Goal: Information Seeking & Learning: Learn about a topic

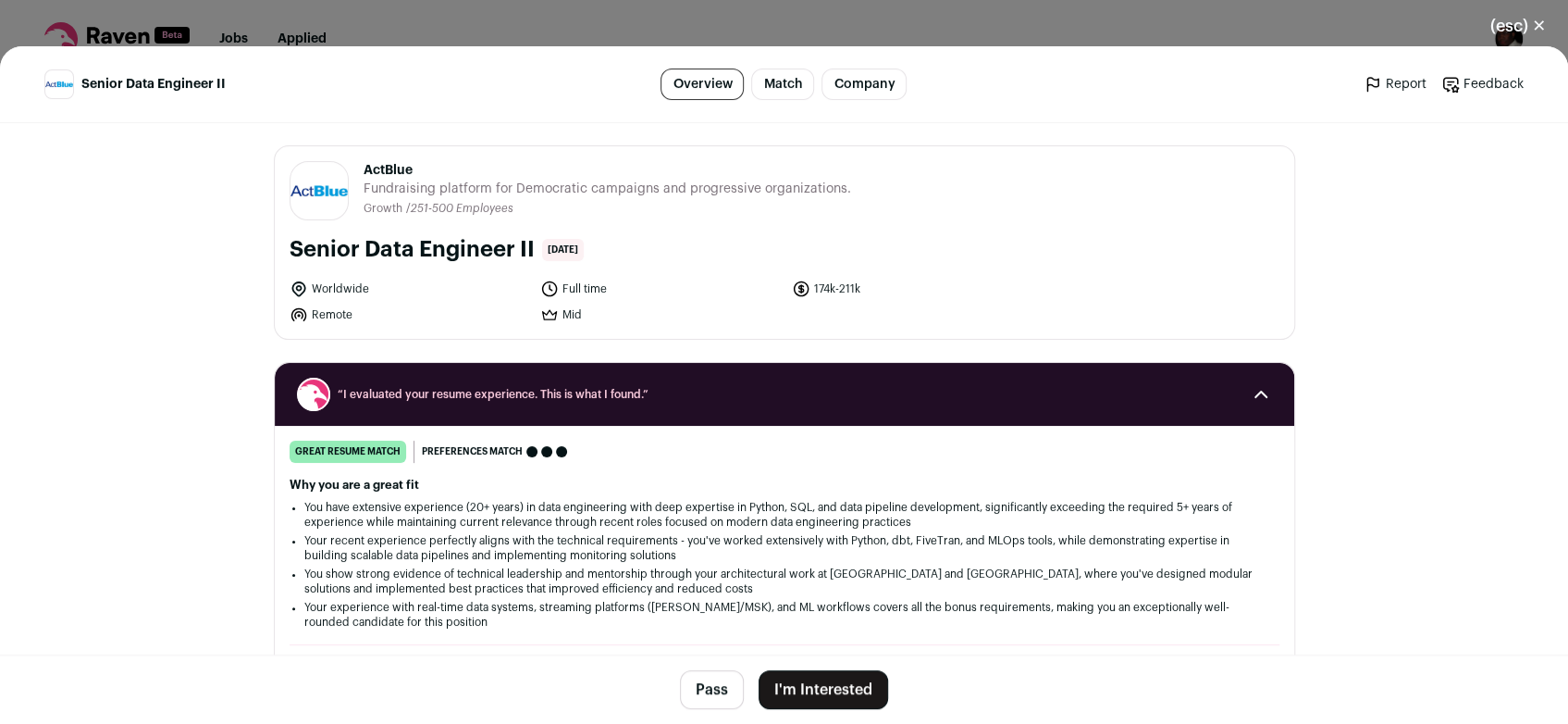
scroll to position [428, 0]
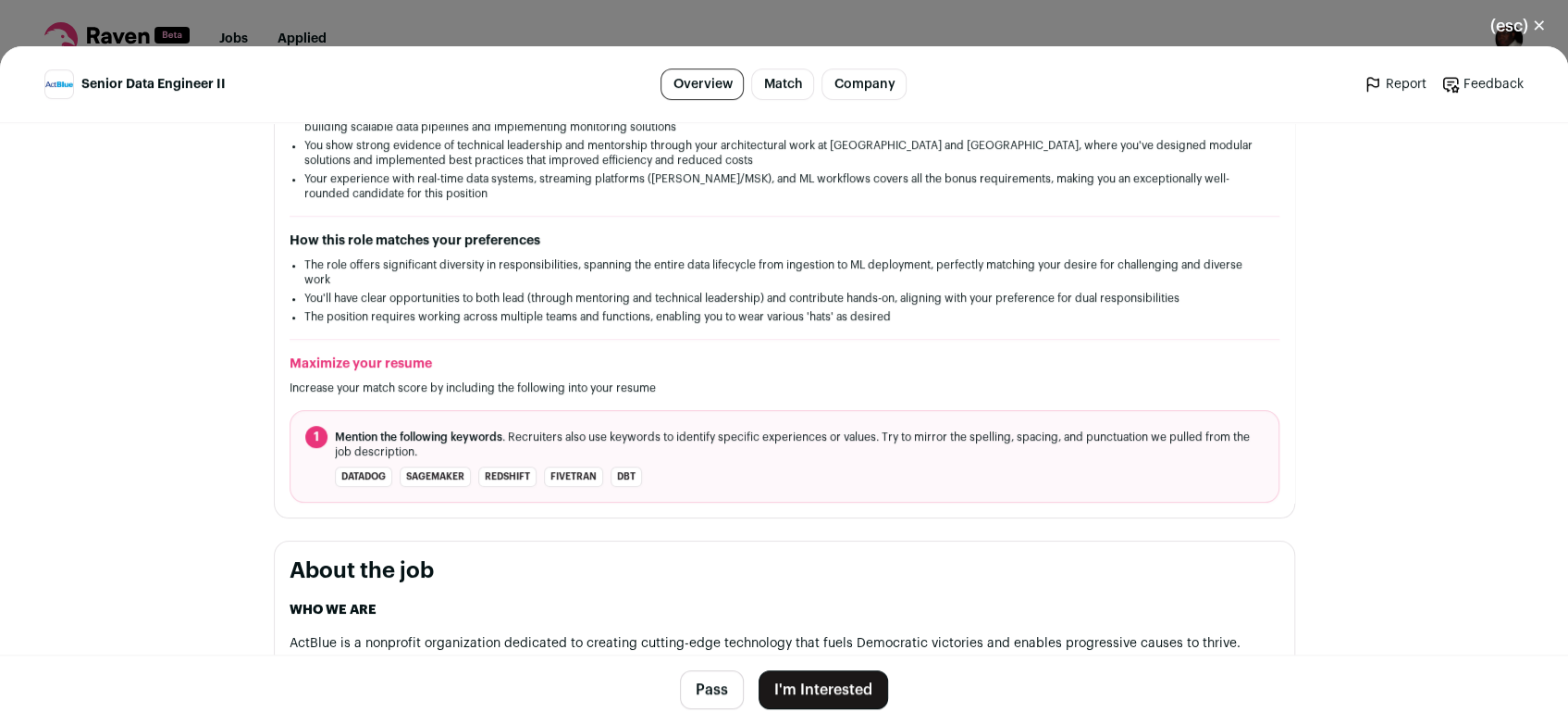
click at [1538, 25] on button "(esc) ✕" at bounding box center [1517, 26] width 100 height 41
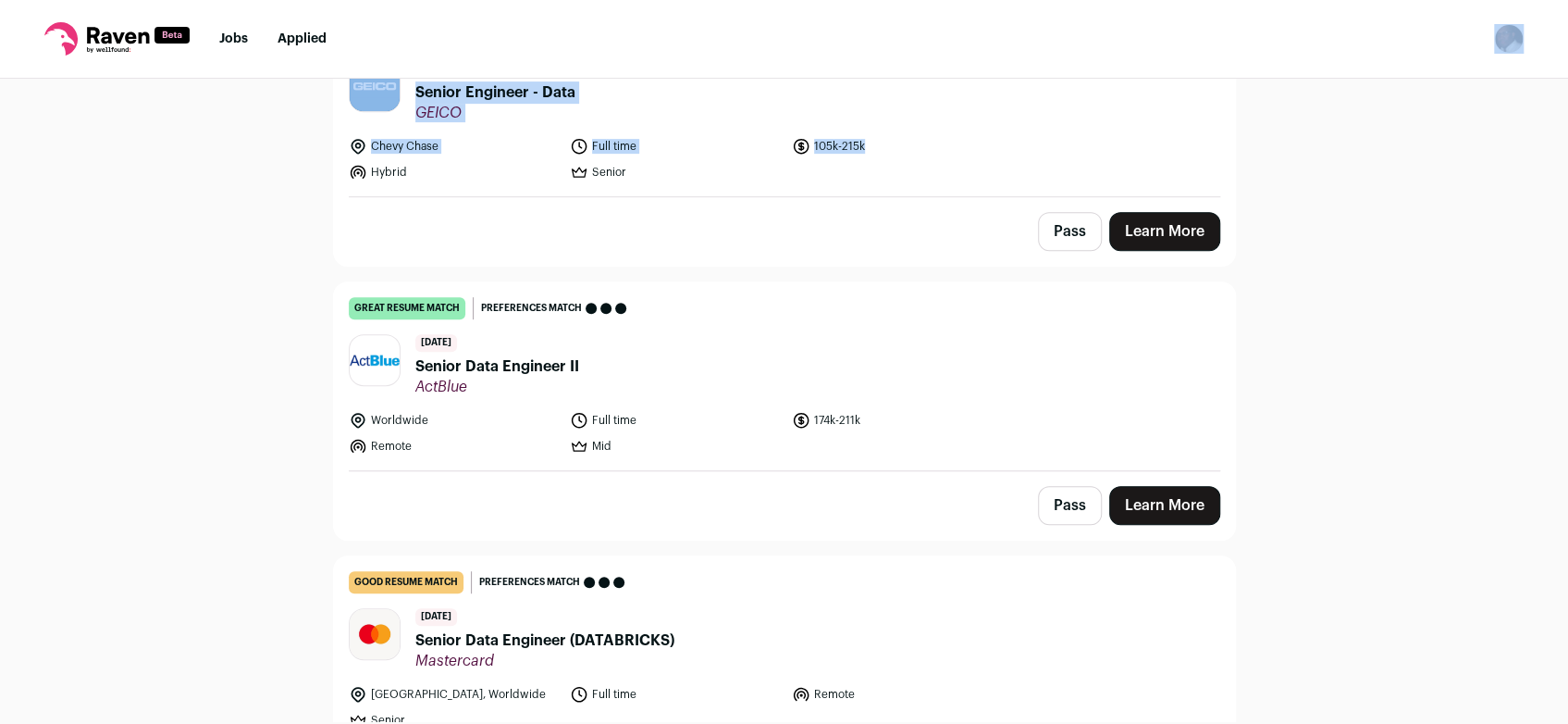
drag, startPoint x: 1538, startPoint y: 25, endPoint x: 1445, endPoint y: 185, distance: 185.1
click at [1445, 185] on body "Jobs Applied Settings Notifications Preferences Resume Subscription FAQs Logout…" at bounding box center [784, 362] width 1568 height 724
drag, startPoint x: 1445, startPoint y: 185, endPoint x: 1426, endPoint y: 180, distance: 19.6
click at [1426, 180] on div "Top job picks for you 118 results Hide jobs missing dealbreakers? [DATE] great …" at bounding box center [784, 400] width 1568 height 643
click at [1204, 112] on header "[DATE] Senior Engineer - Data GEICO" at bounding box center [784, 91] width 871 height 62
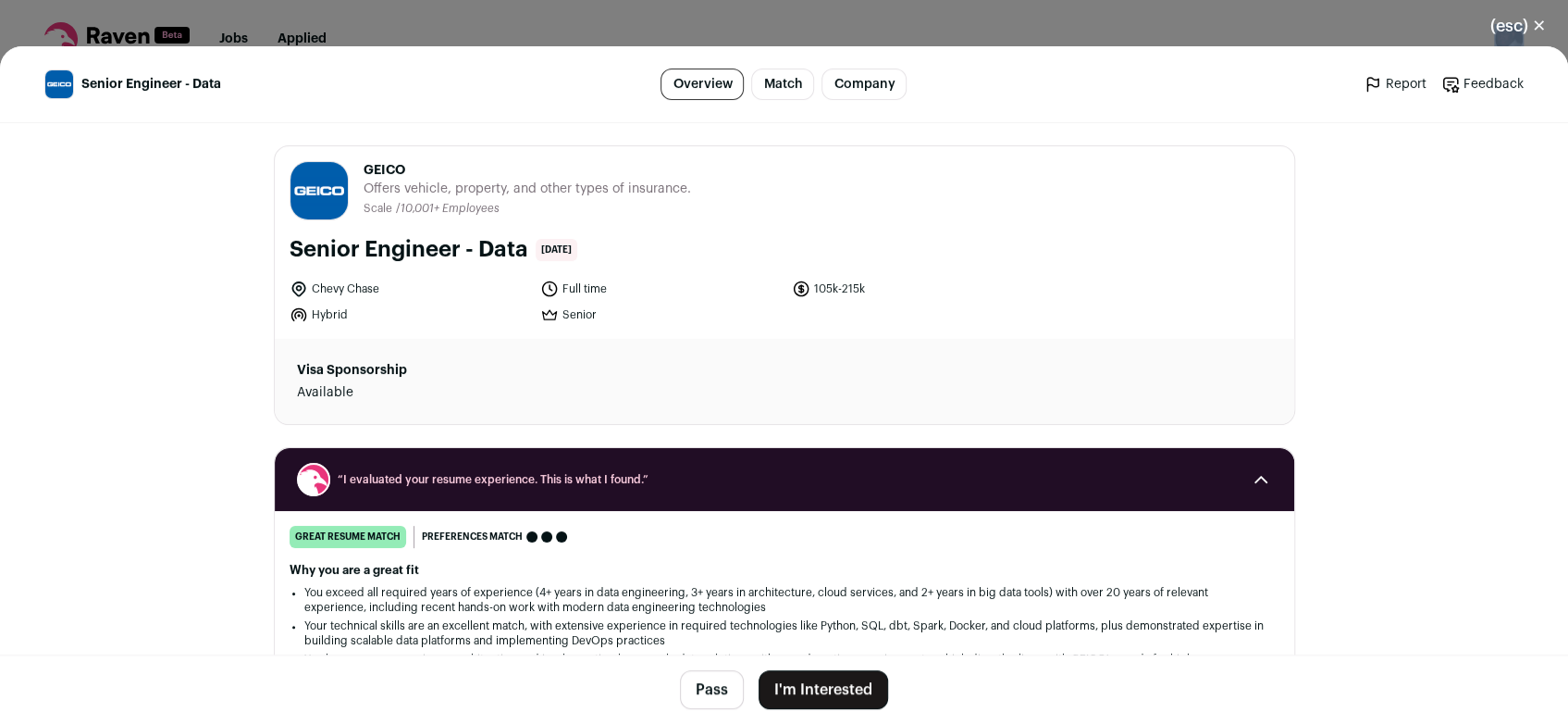
drag, startPoint x: 1537, startPoint y: 28, endPoint x: 1460, endPoint y: 217, distance: 204.1
click at [1460, 217] on div "(esc) ✕ Senior Engineer - Data Overview Match Company Report Feedback Report Fe…" at bounding box center [784, 362] width 1568 height 724
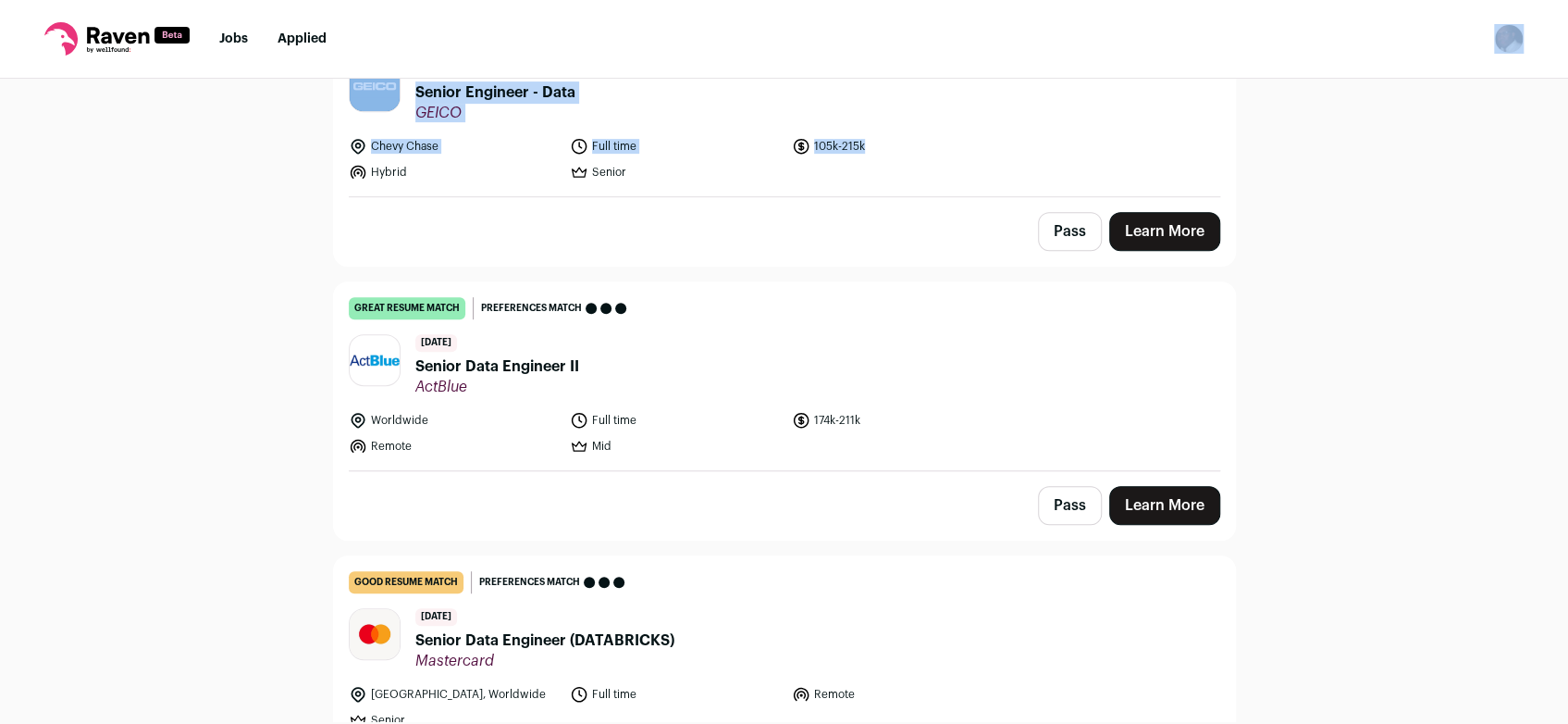
click at [1130, 232] on link "Learn More" at bounding box center [1165, 231] width 111 height 39
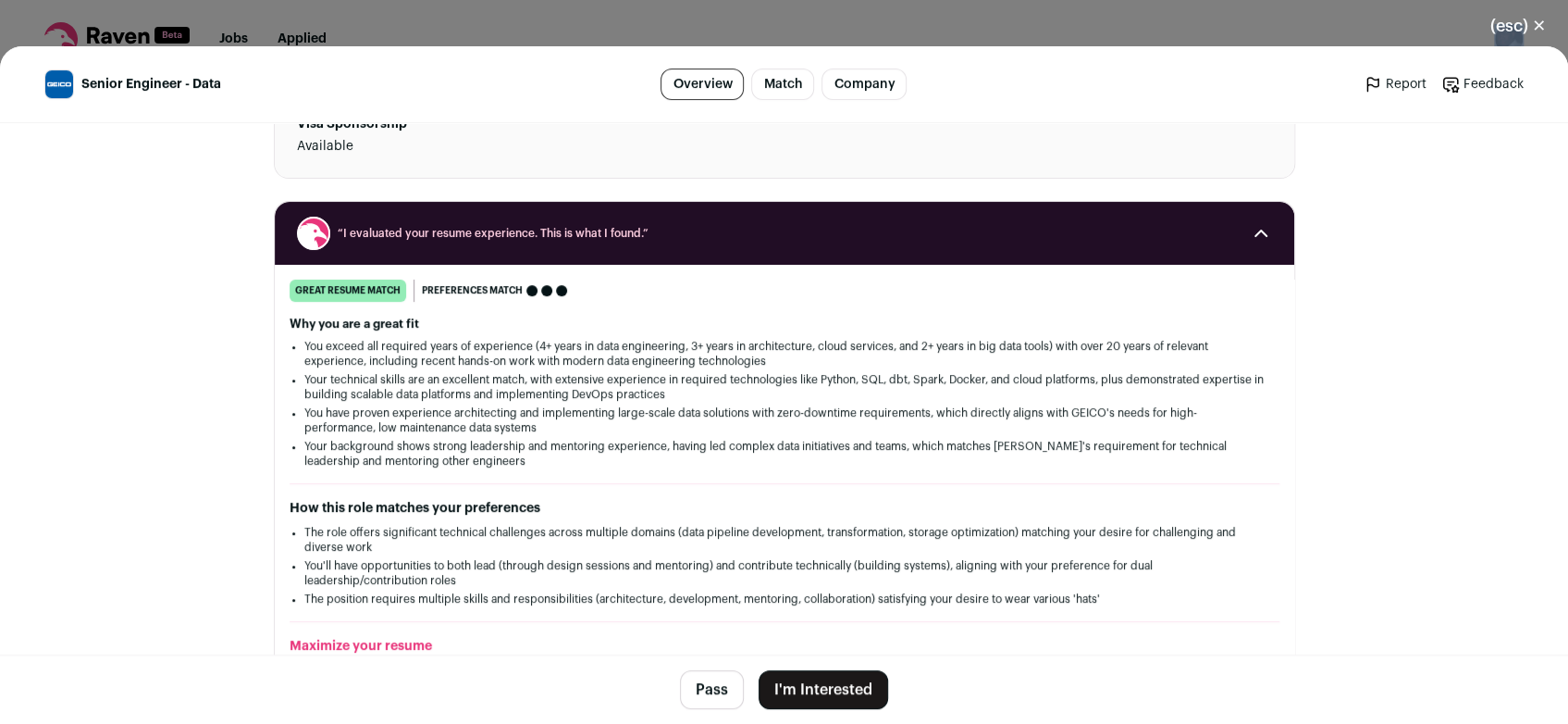
scroll to position [530, 0]
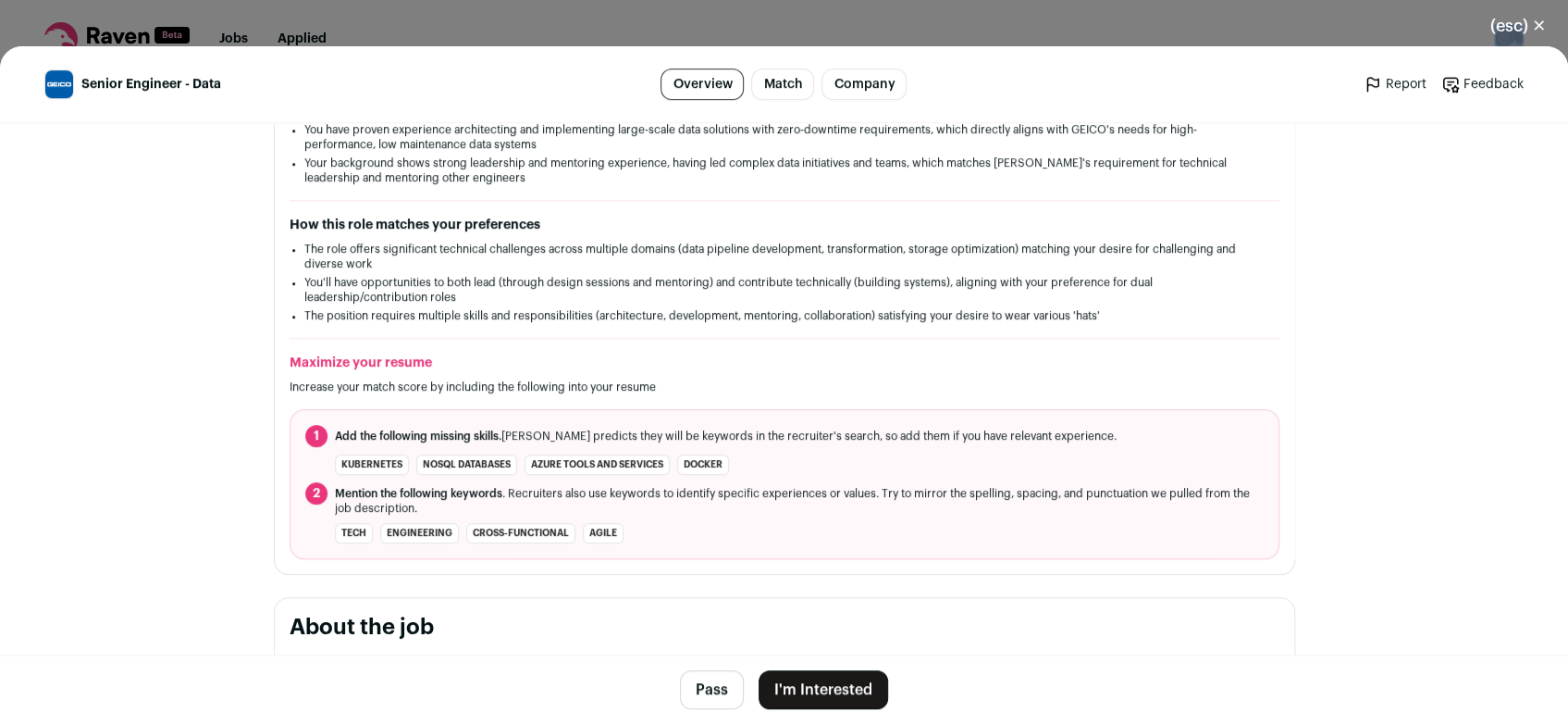
click at [1537, 30] on button "(esc) ✕" at bounding box center [1517, 26] width 100 height 41
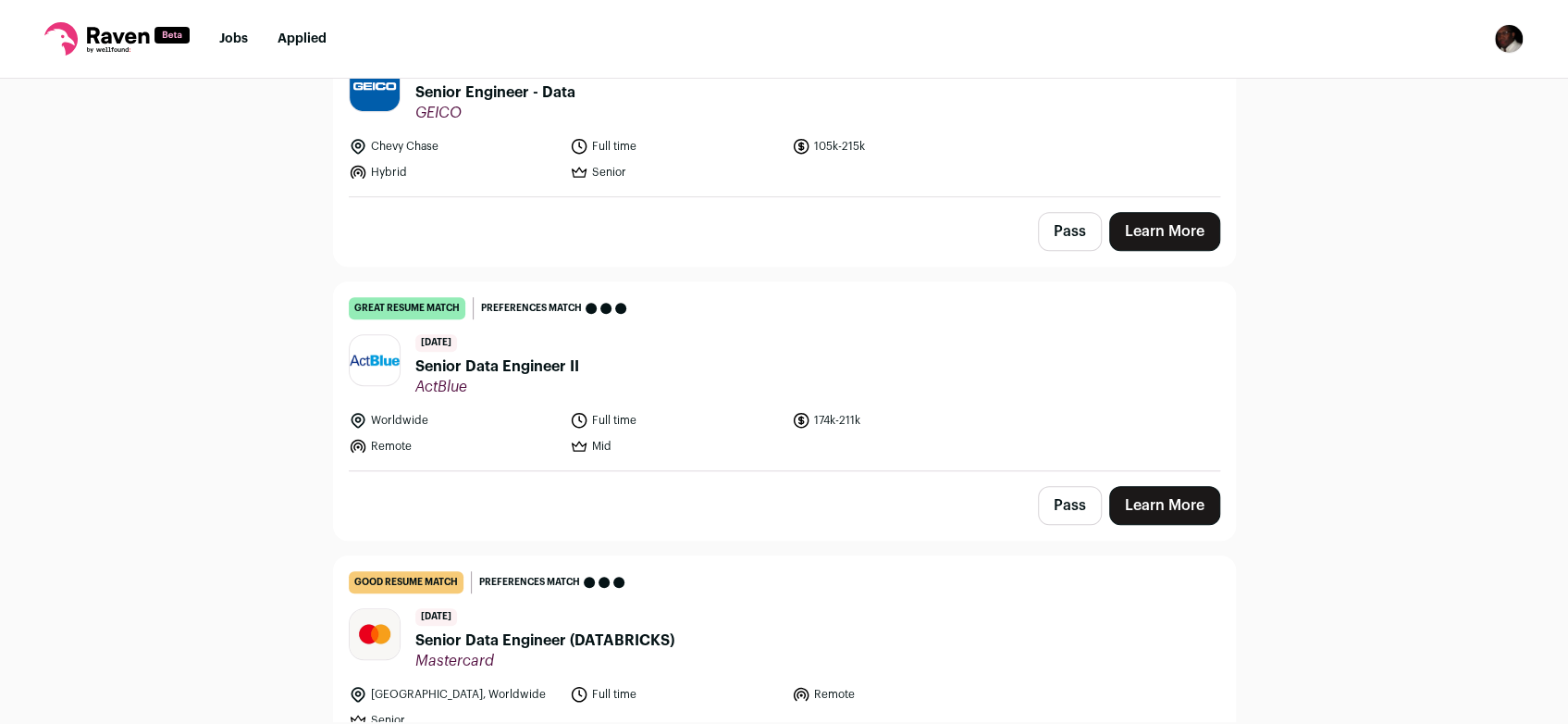
click at [1487, 503] on div "Top job picks for you 118 results Hide jobs missing dealbreakers? [DATE] great …" at bounding box center [784, 400] width 1568 height 643
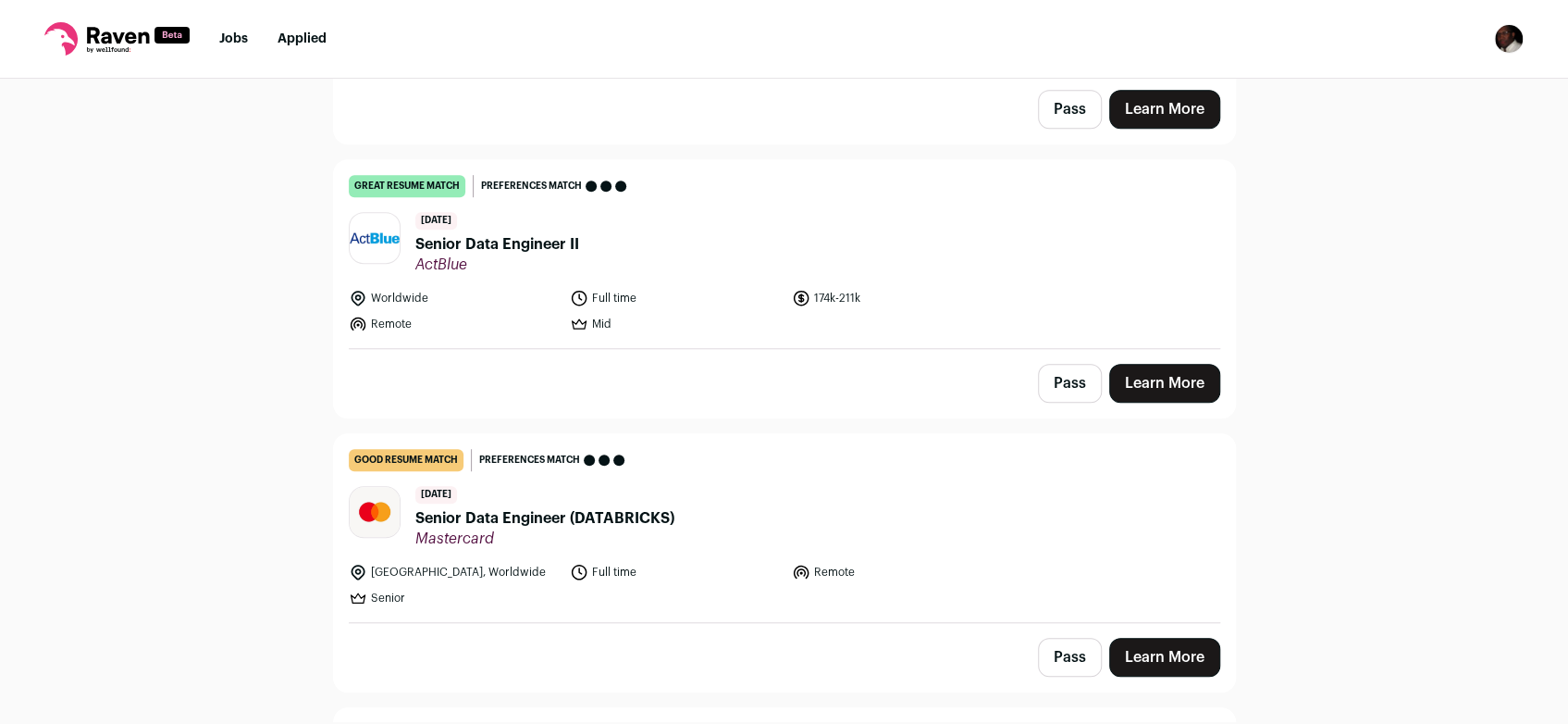
scroll to position [788, 0]
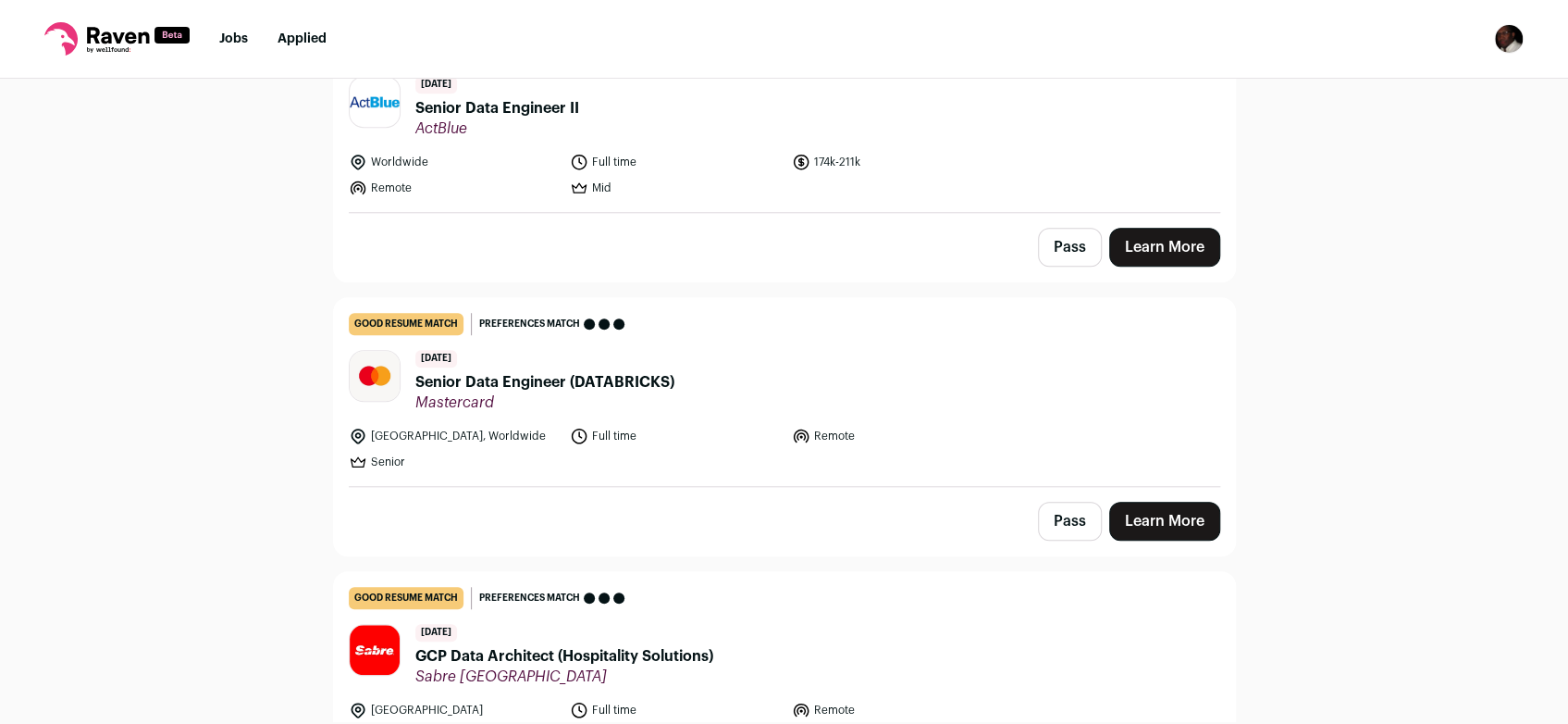
click at [1187, 255] on link "Learn More" at bounding box center [1165, 247] width 111 height 39
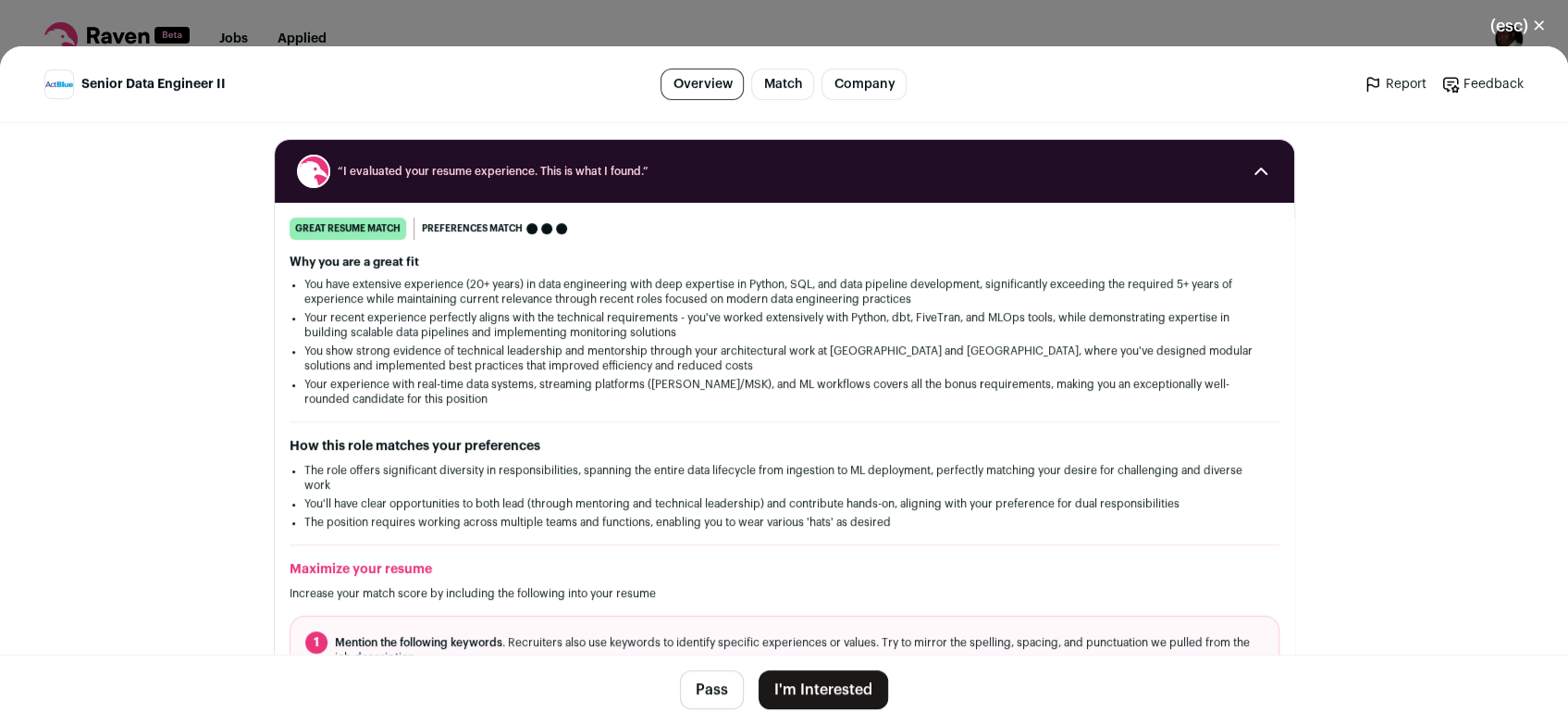
scroll to position [315, 0]
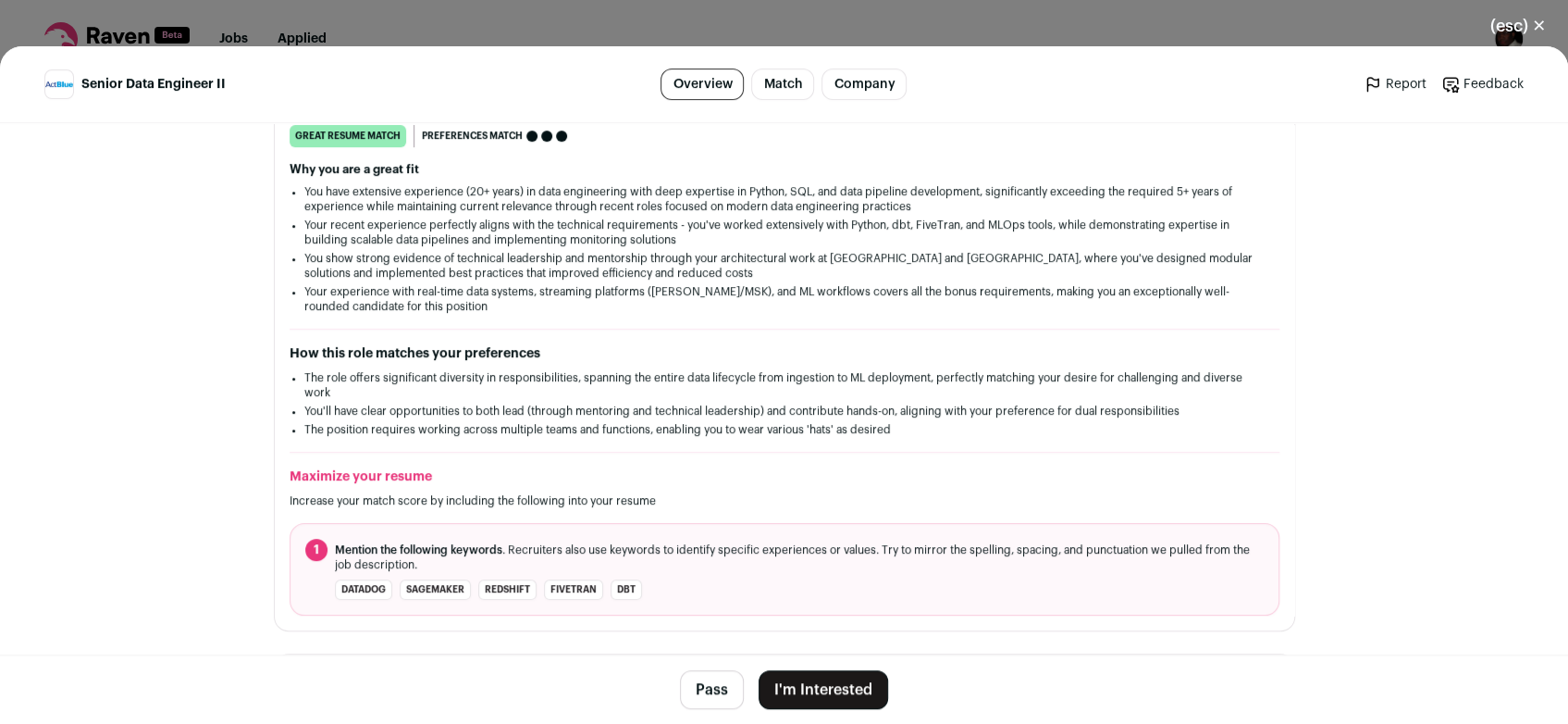
click at [1541, 28] on button "(esc) ✕" at bounding box center [1517, 26] width 100 height 41
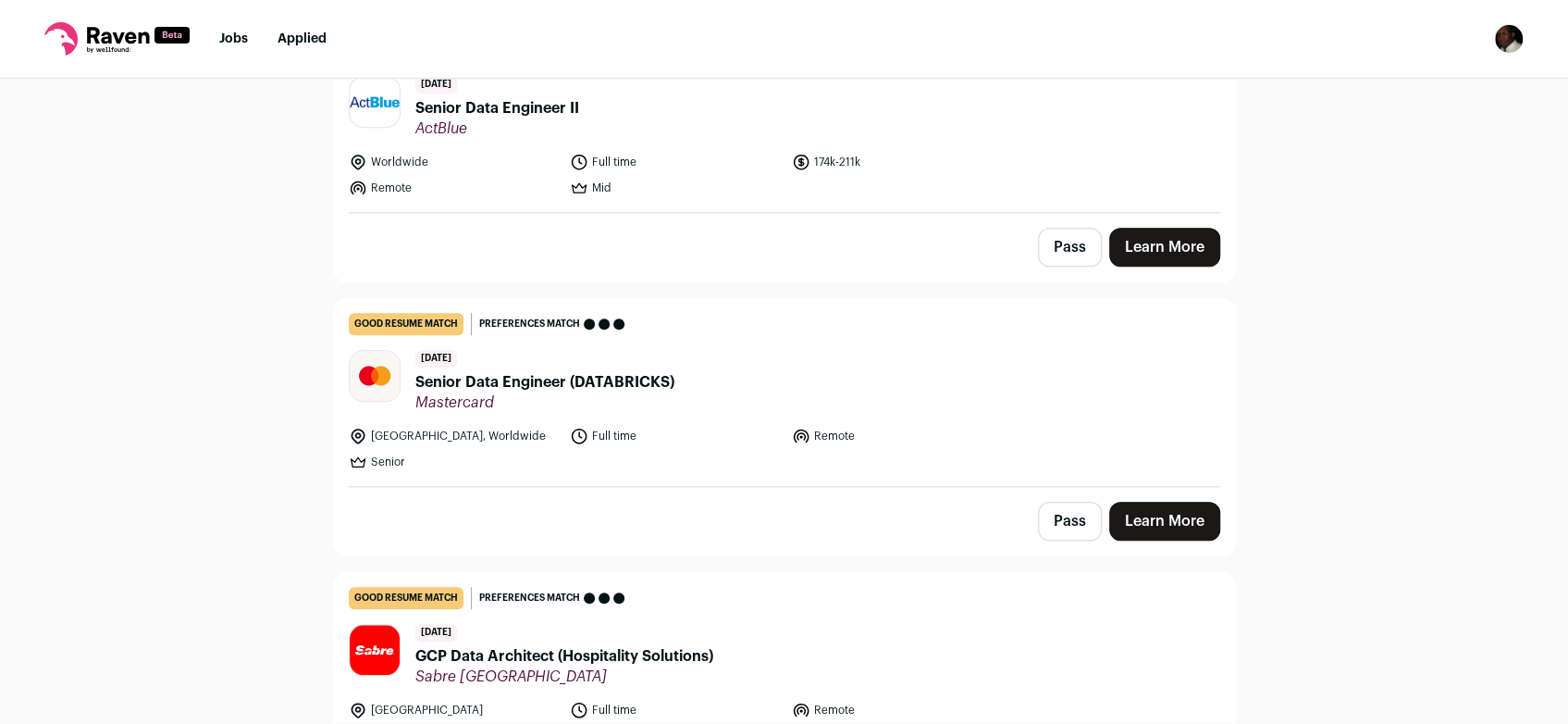
scroll to position [1351, 0]
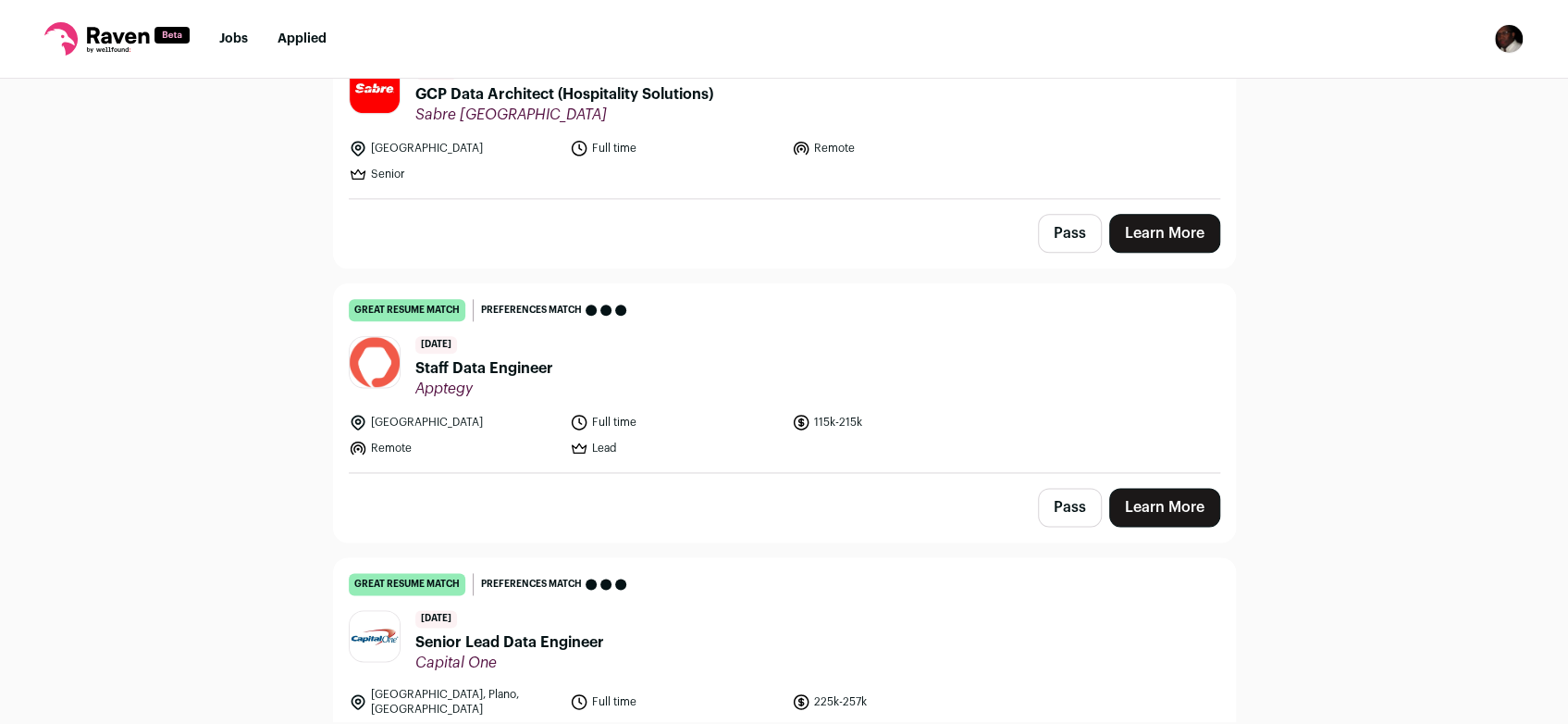
click at [1176, 220] on link "Learn More" at bounding box center [1165, 233] width 111 height 39
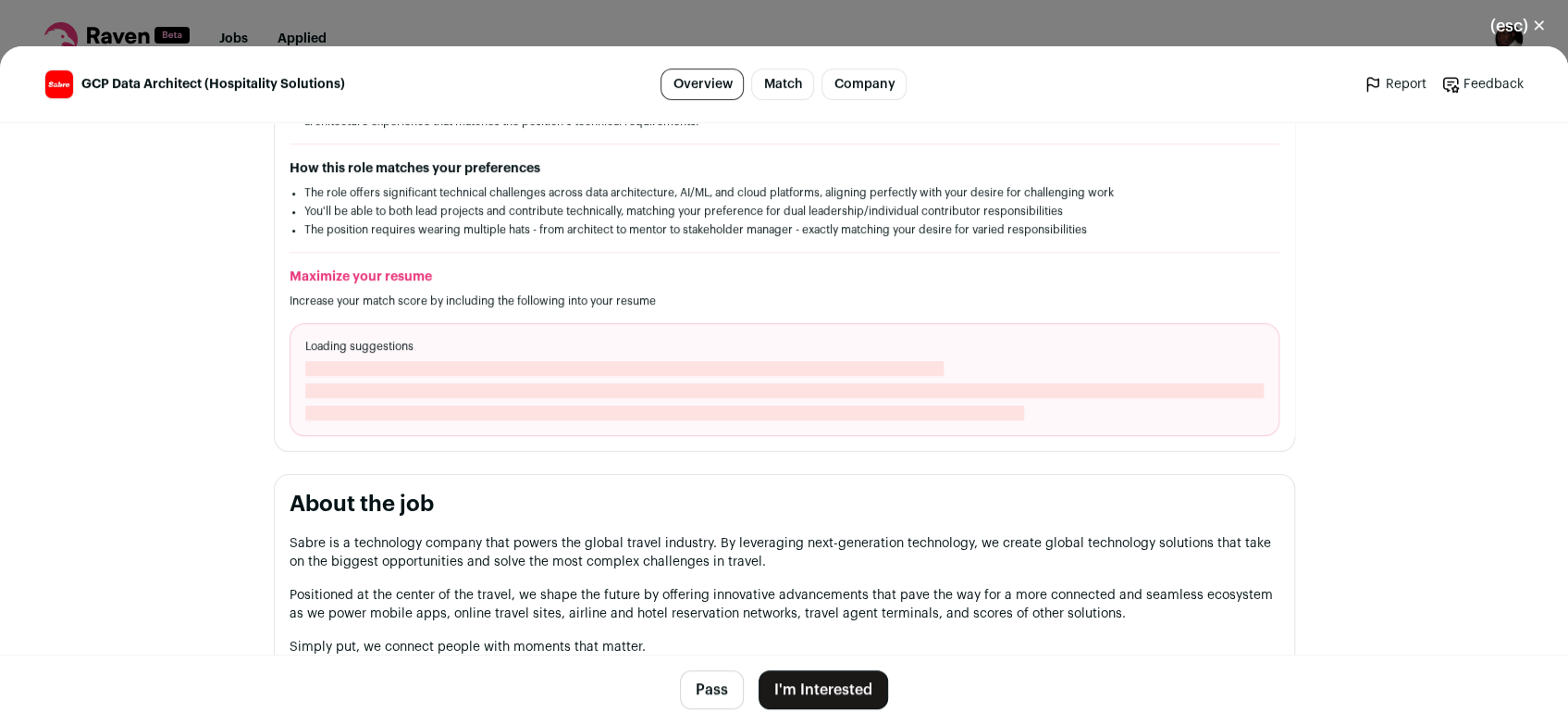
scroll to position [518, 0]
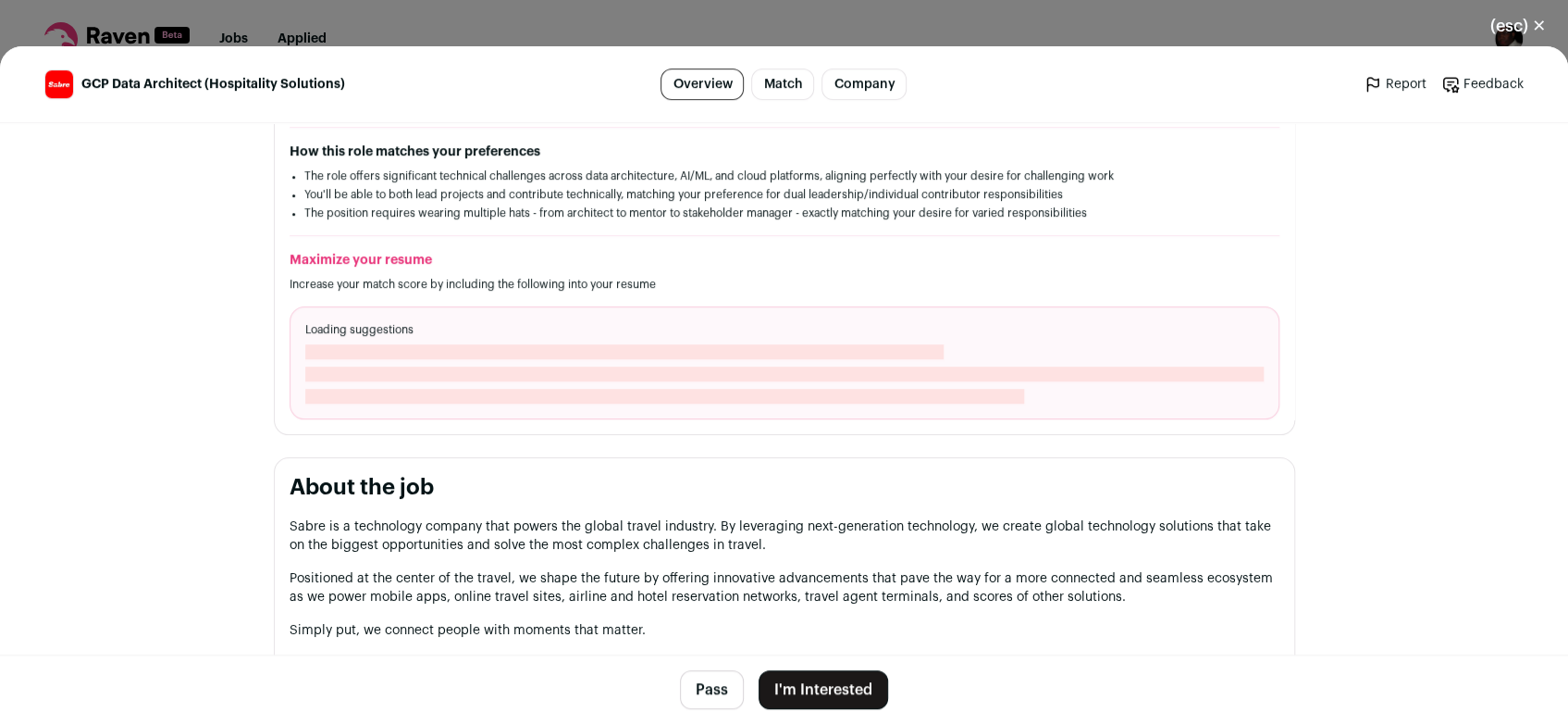
click at [1545, 29] on button "(esc) ✕" at bounding box center [1517, 26] width 100 height 41
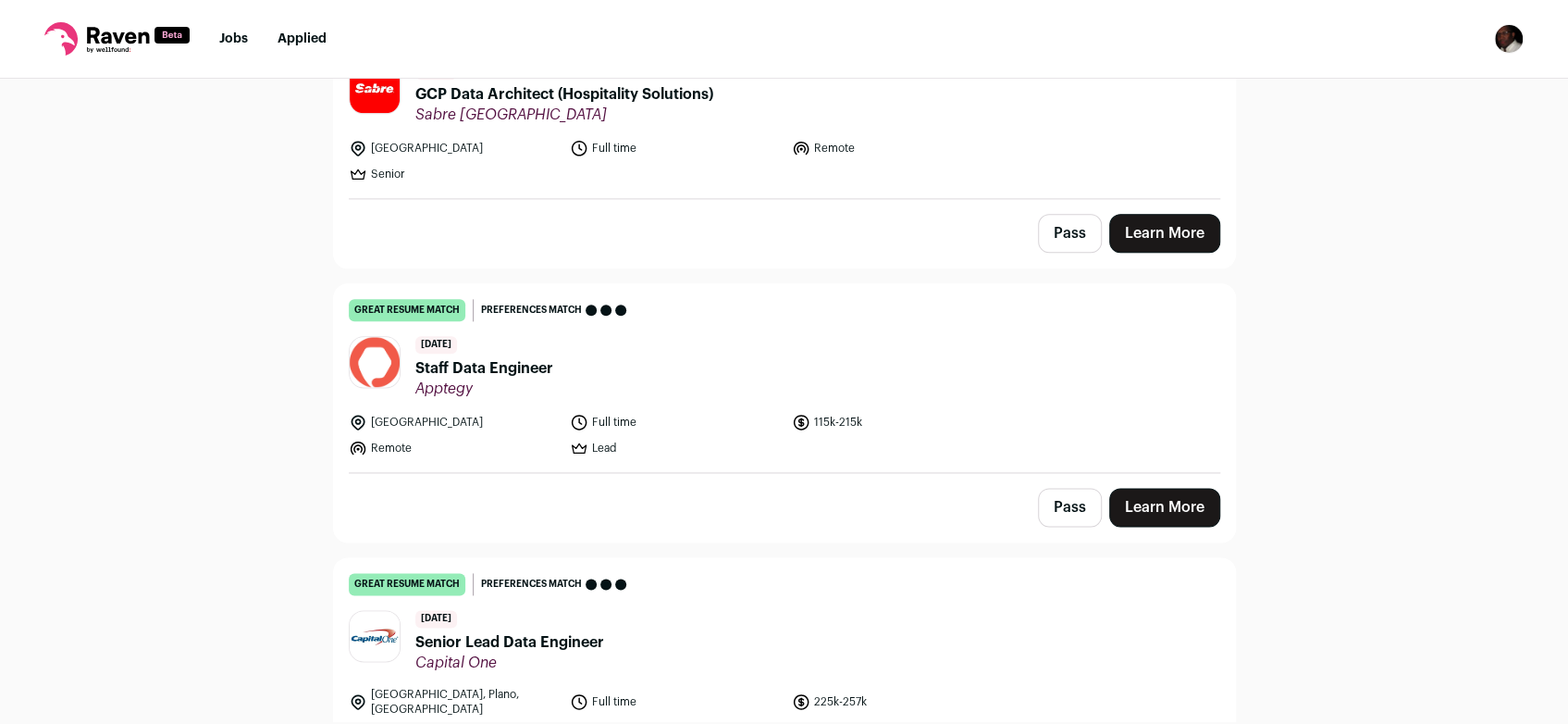
click at [1153, 495] on link "Learn More" at bounding box center [1165, 507] width 111 height 39
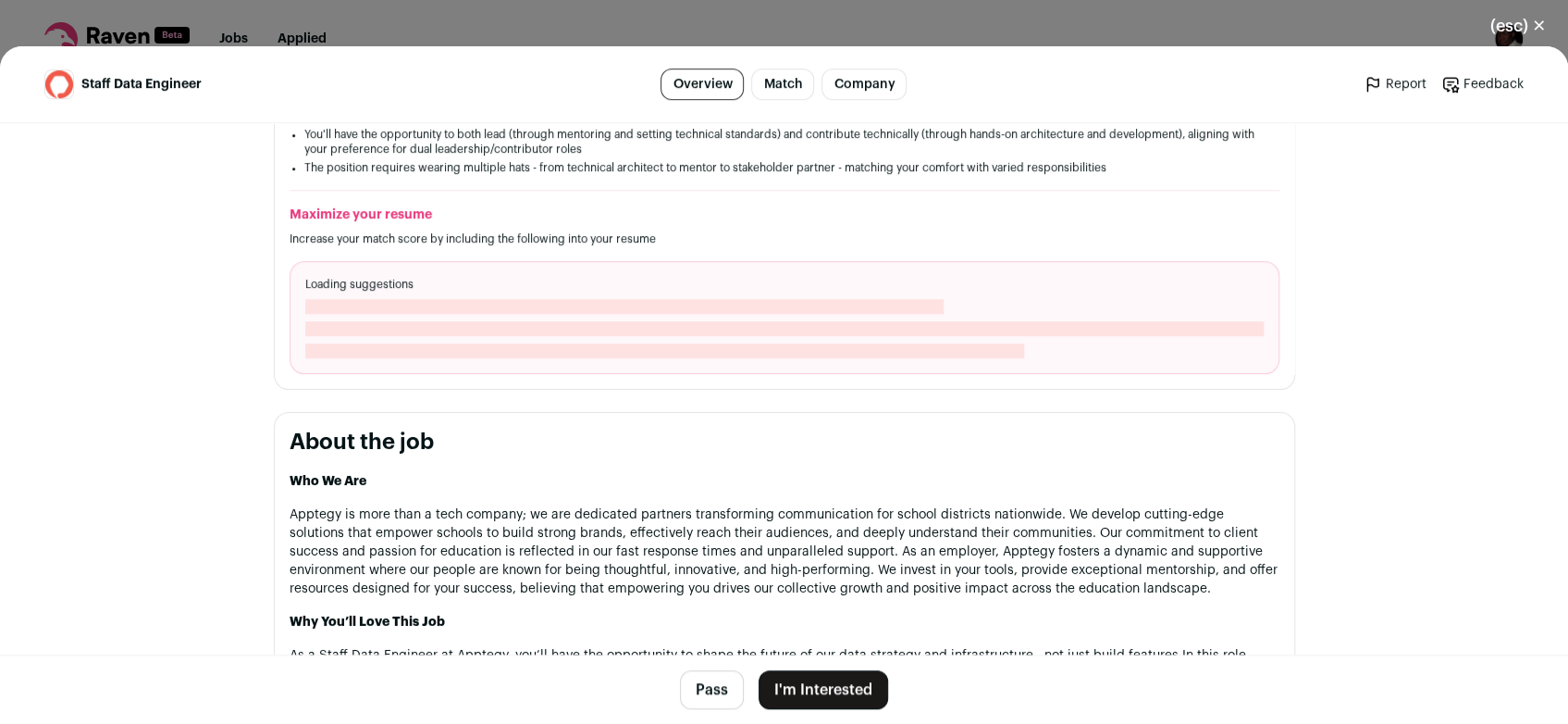
scroll to position [688, 0]
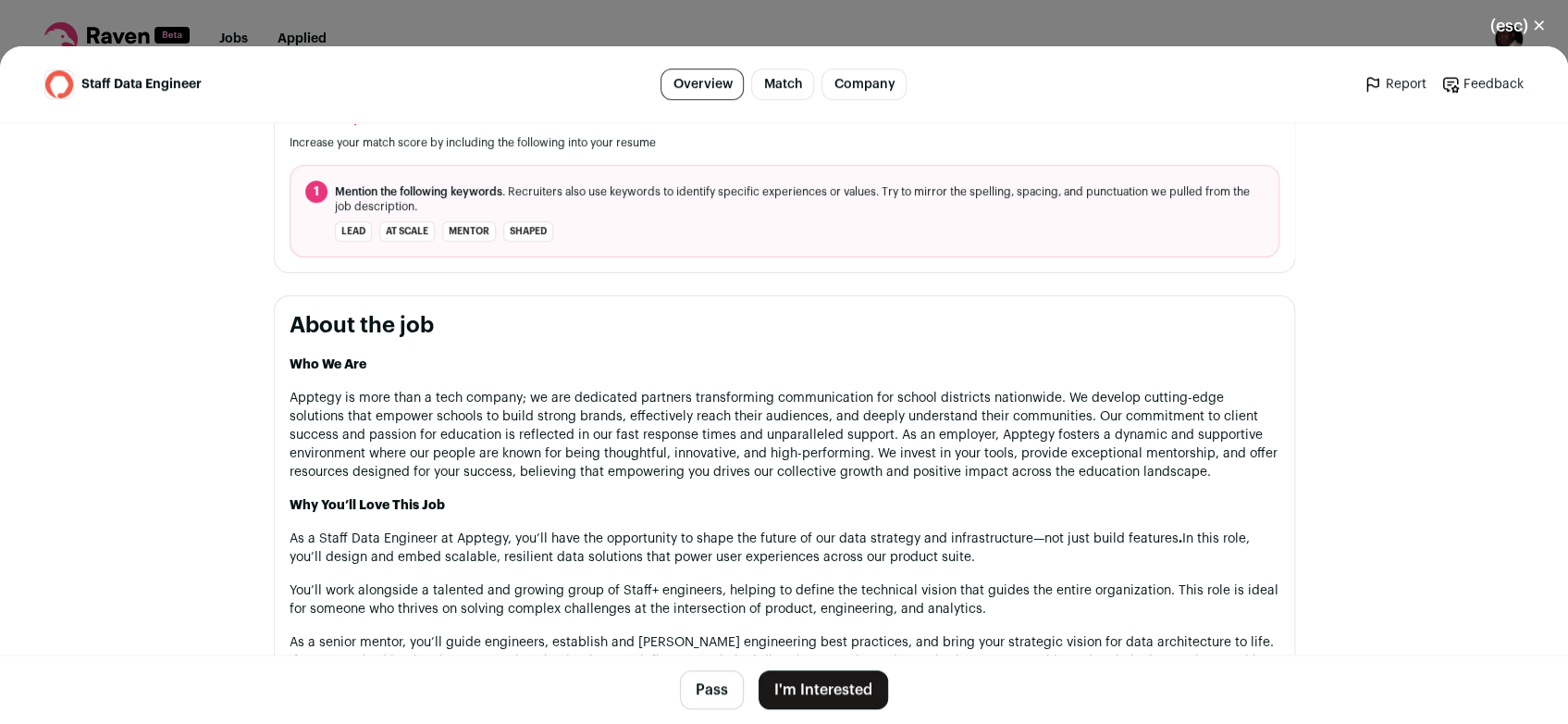
click at [1536, 25] on button "(esc) ✕" at bounding box center [1517, 26] width 100 height 41
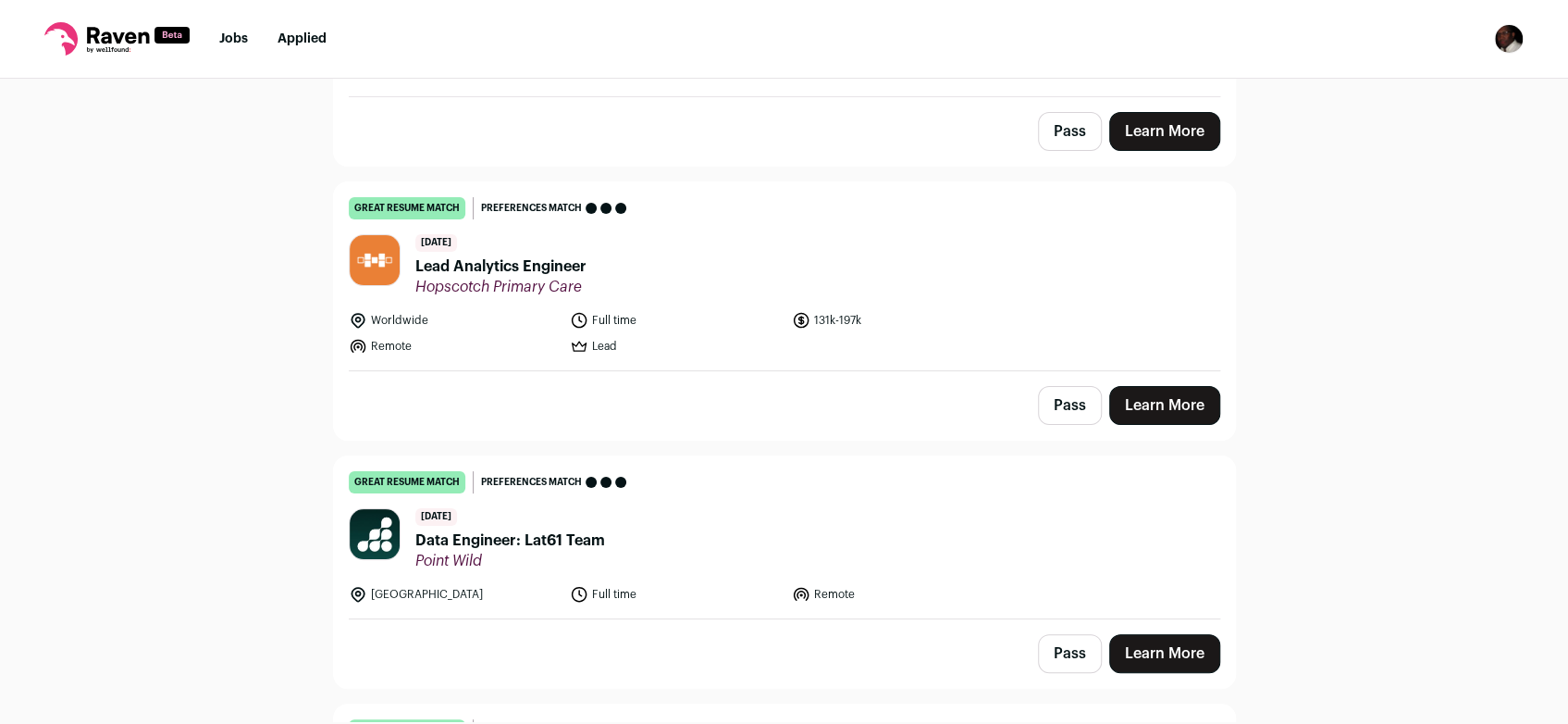
scroll to position [0, 0]
